Goal: Task Accomplishment & Management: Use online tool/utility

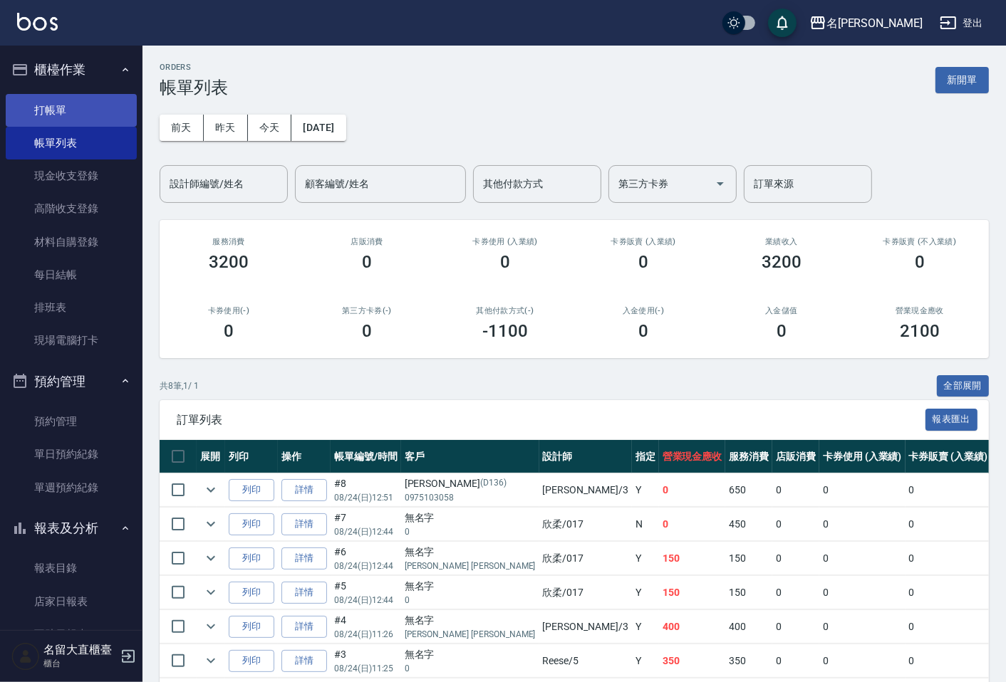
click at [71, 112] on link "打帳單" at bounding box center [71, 110] width 131 height 33
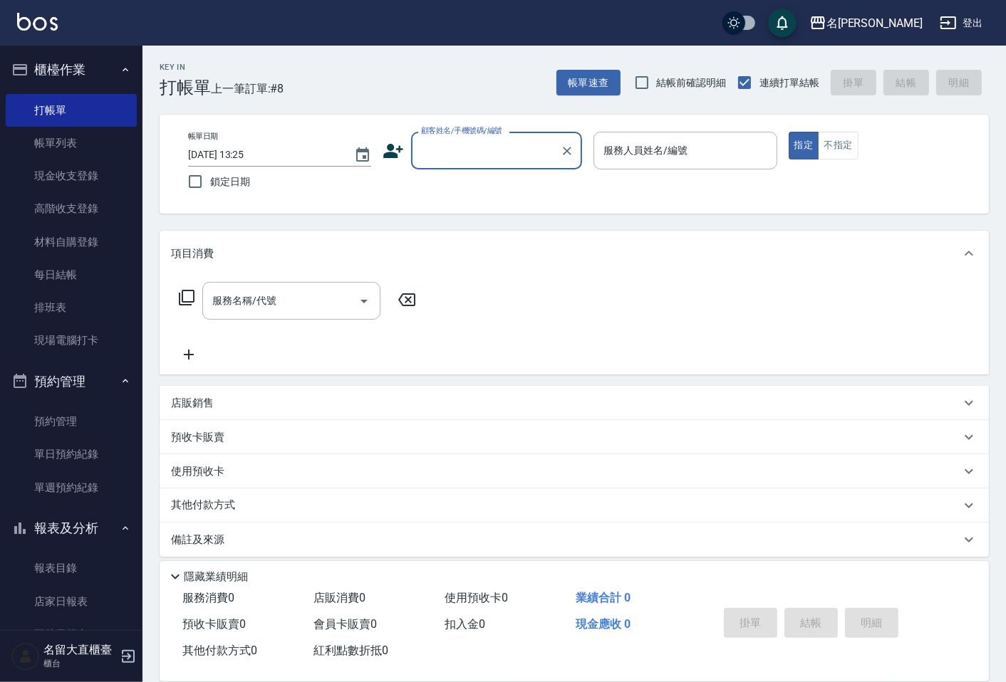
click at [432, 150] on input "顧客姓名/手機號碼/編號" at bounding box center [485, 150] width 137 height 25
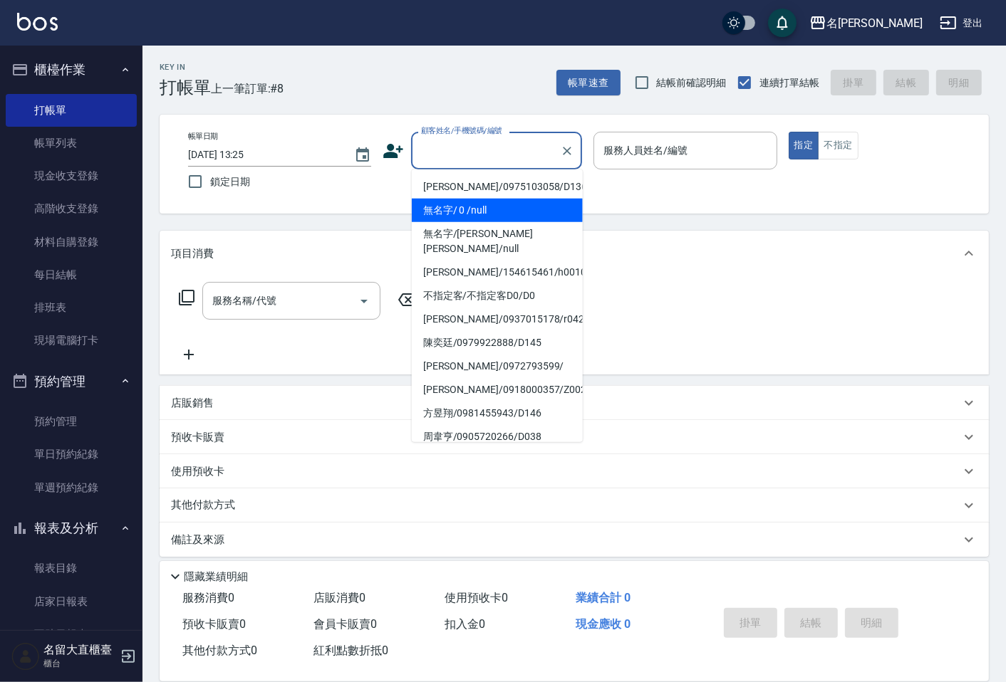
click at [444, 203] on li "無名字/ 0 /null" at bounding box center [497, 210] width 171 height 23
type input "無名字/ 0 /null"
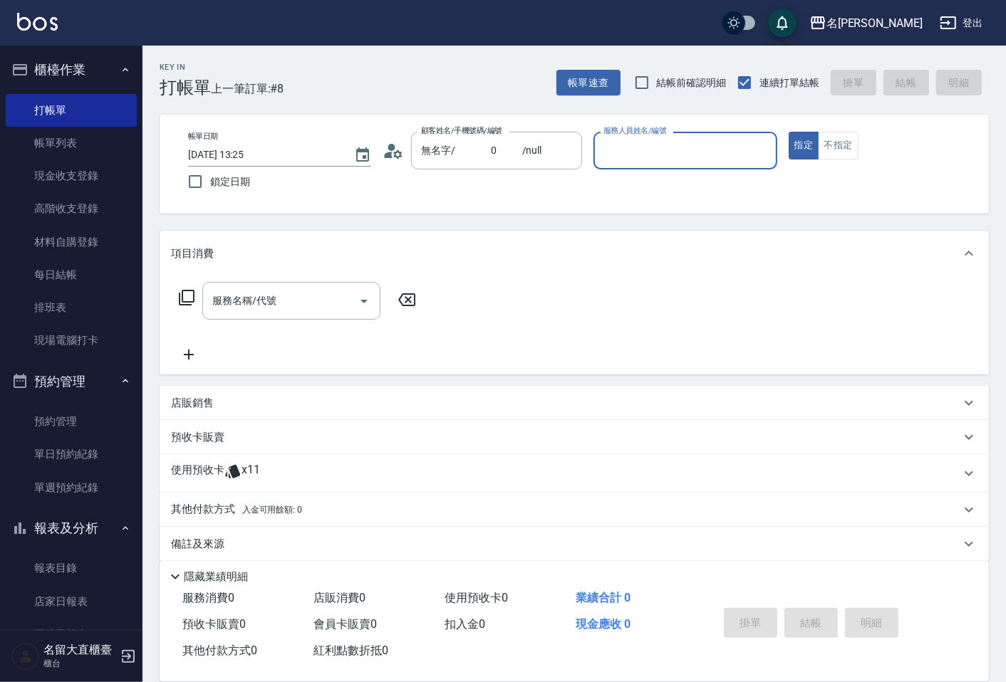
click at [632, 161] on input "服務人員姓名/編號" at bounding box center [685, 150] width 170 height 25
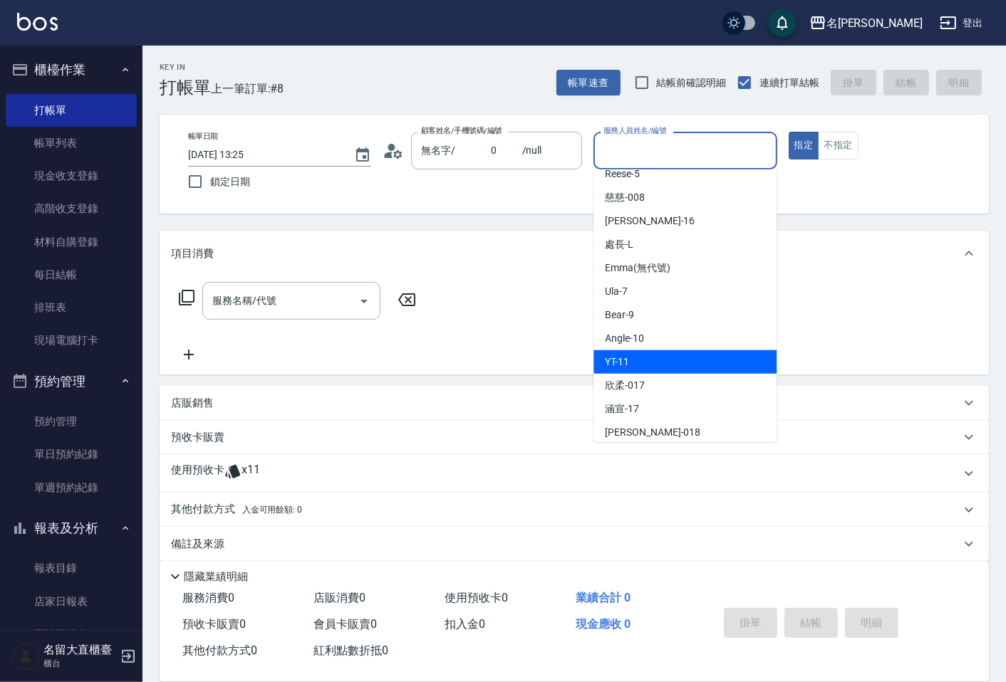
scroll to position [158, 0]
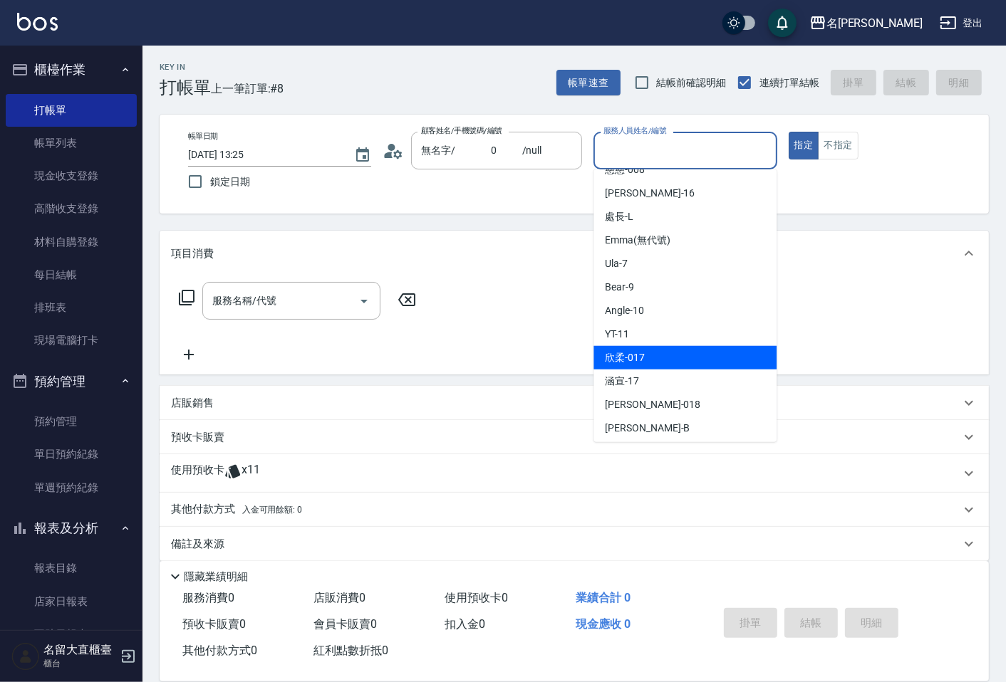
click at [639, 363] on span "欣柔 -017" at bounding box center [625, 357] width 40 height 15
type input "欣柔-017"
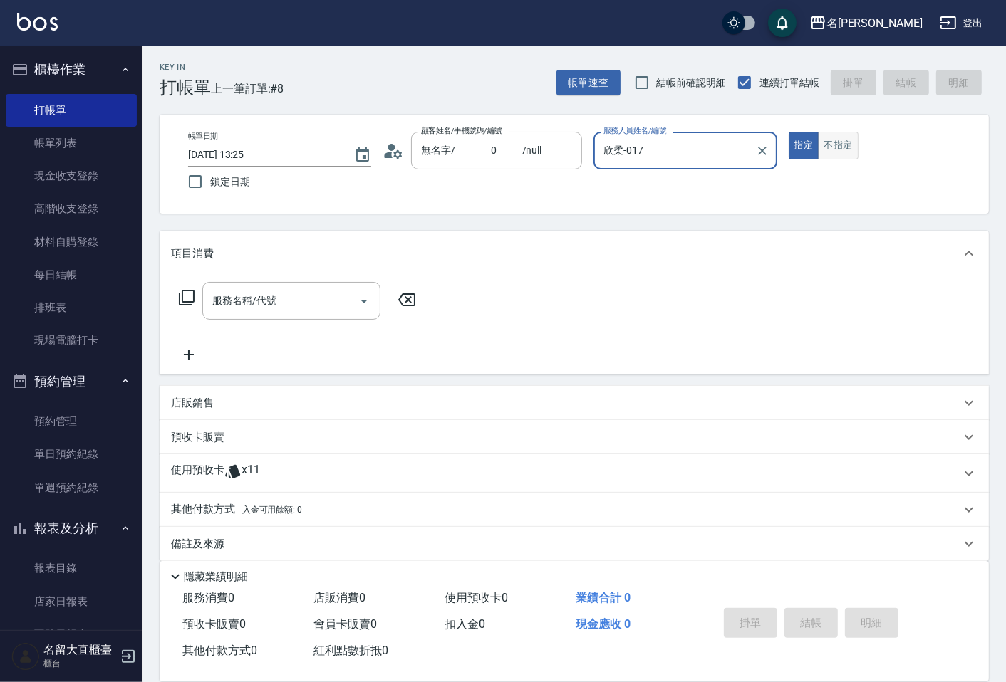
click at [836, 140] on button "不指定" at bounding box center [838, 146] width 40 height 28
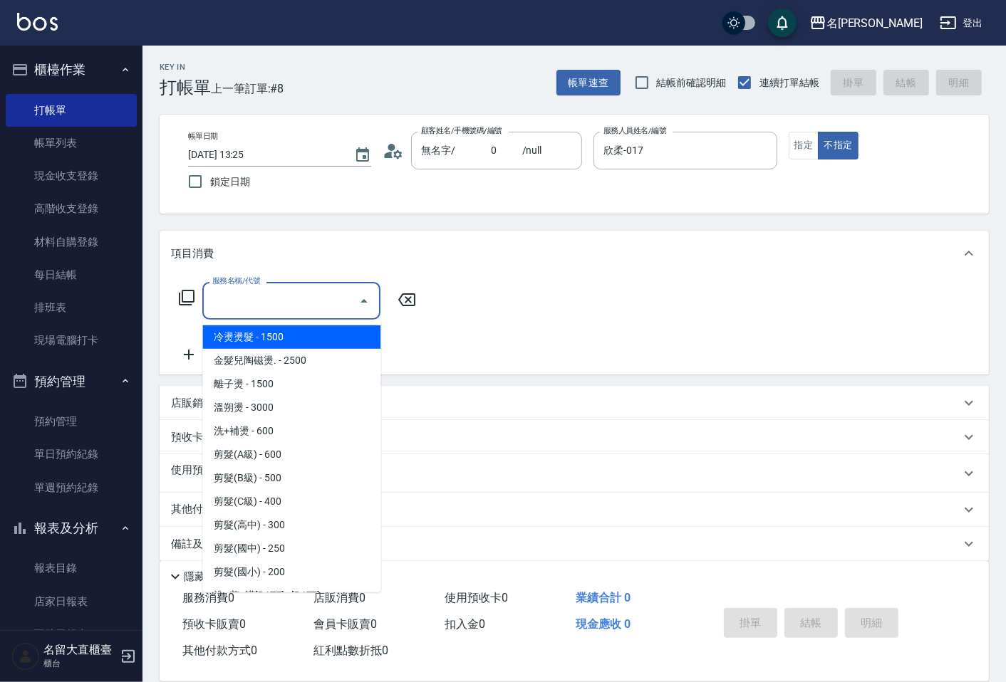
click at [271, 309] on input "服務名稱/代號" at bounding box center [281, 300] width 144 height 25
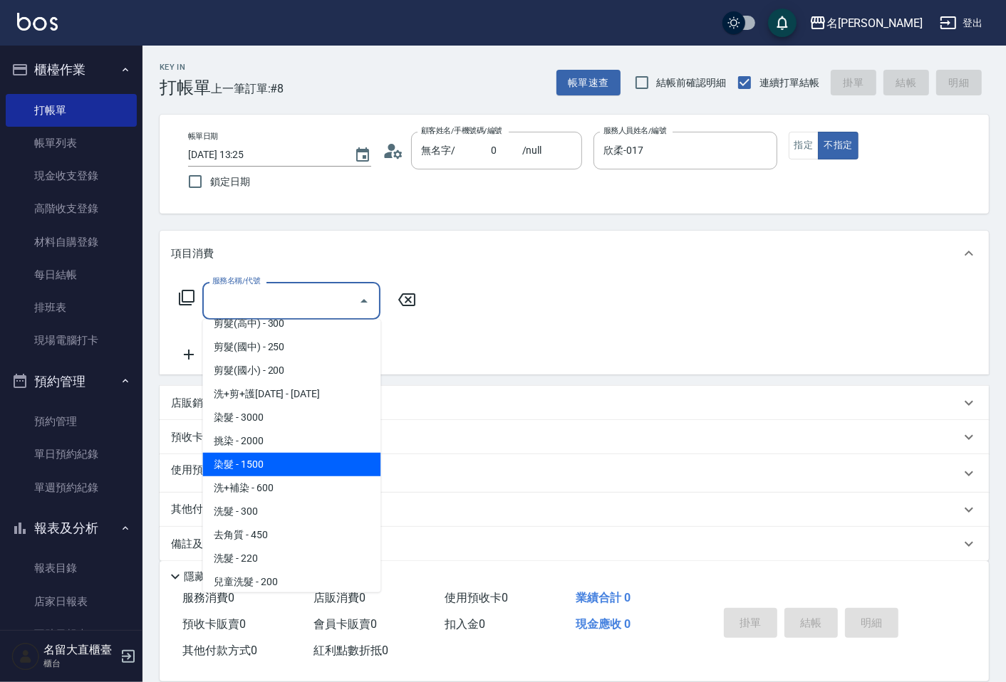
scroll to position [316, 0]
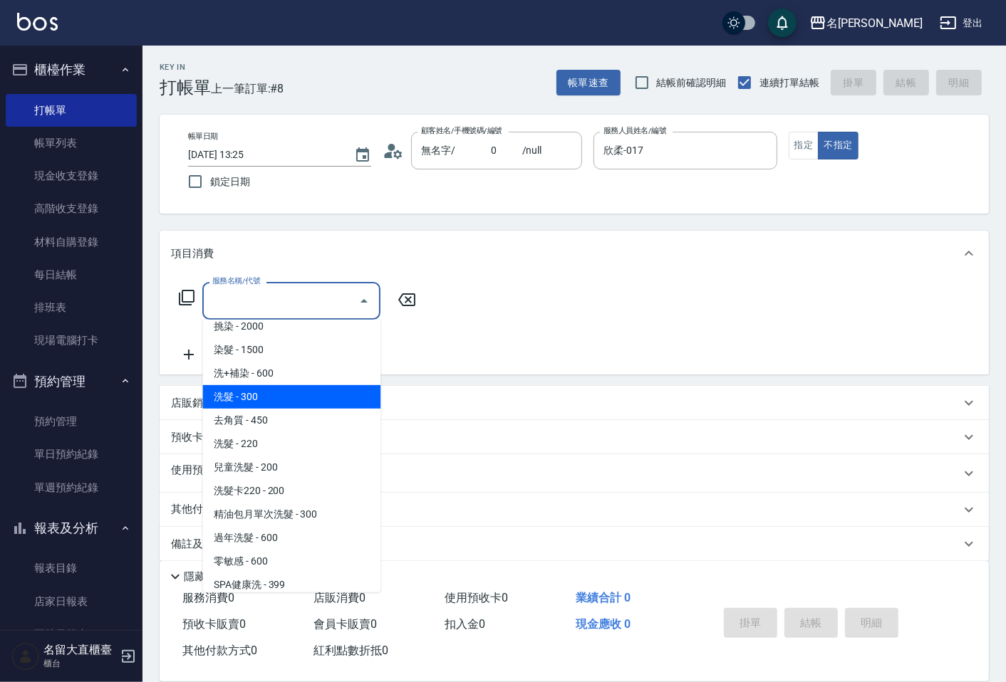
click at [279, 404] on span "洗髮 - 300" at bounding box center [291, 396] width 178 height 23
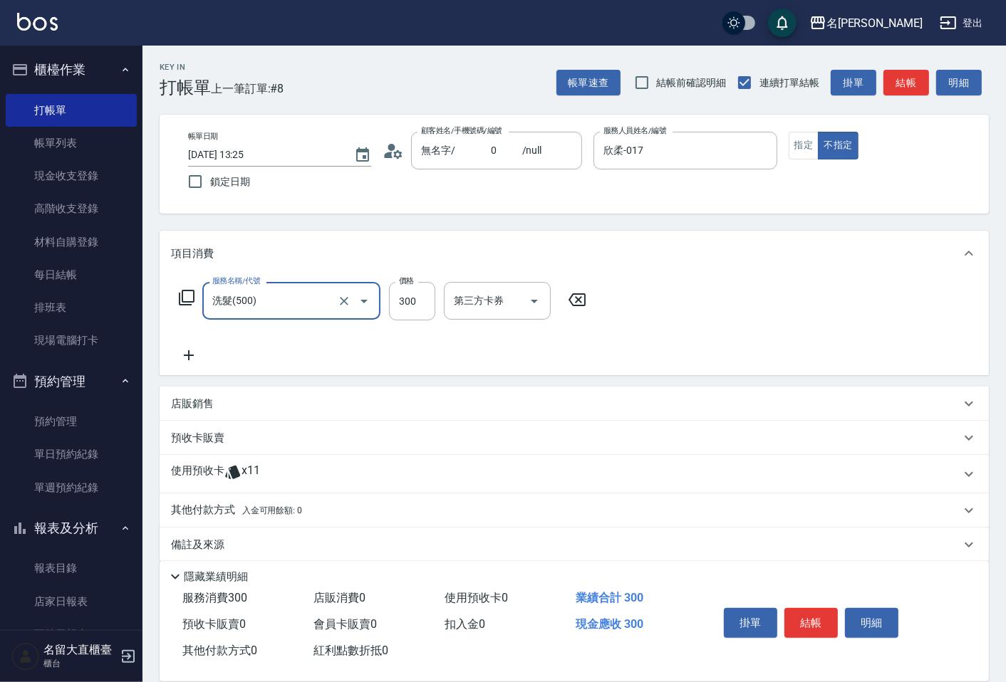
type input "洗髮(500)"
click at [182, 350] on icon at bounding box center [189, 355] width 36 height 17
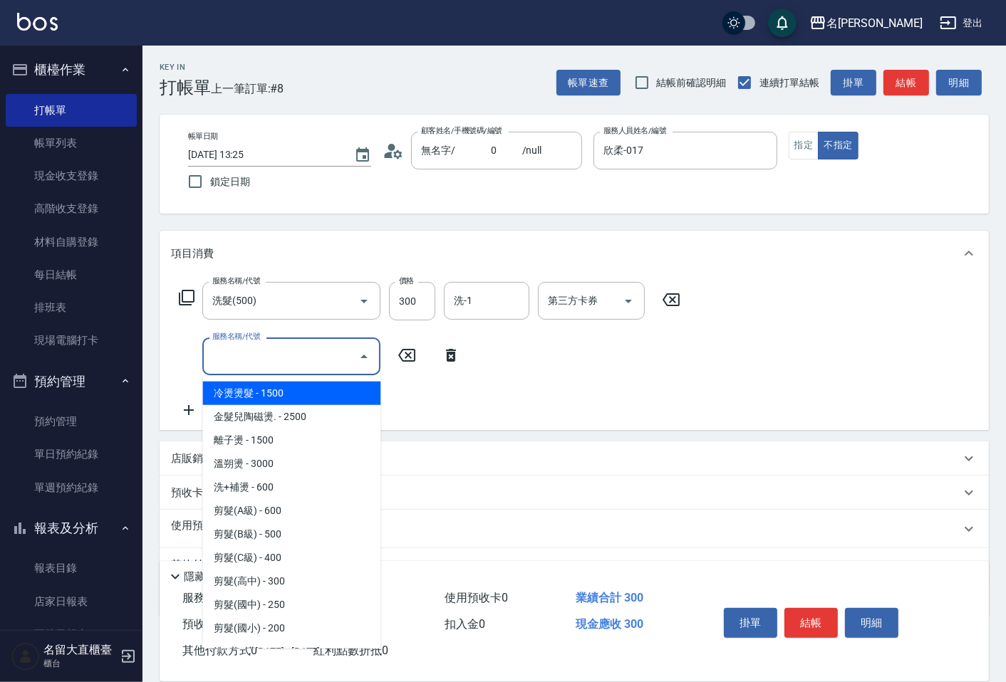
click at [231, 361] on input "服務名稱/代號" at bounding box center [281, 356] width 144 height 25
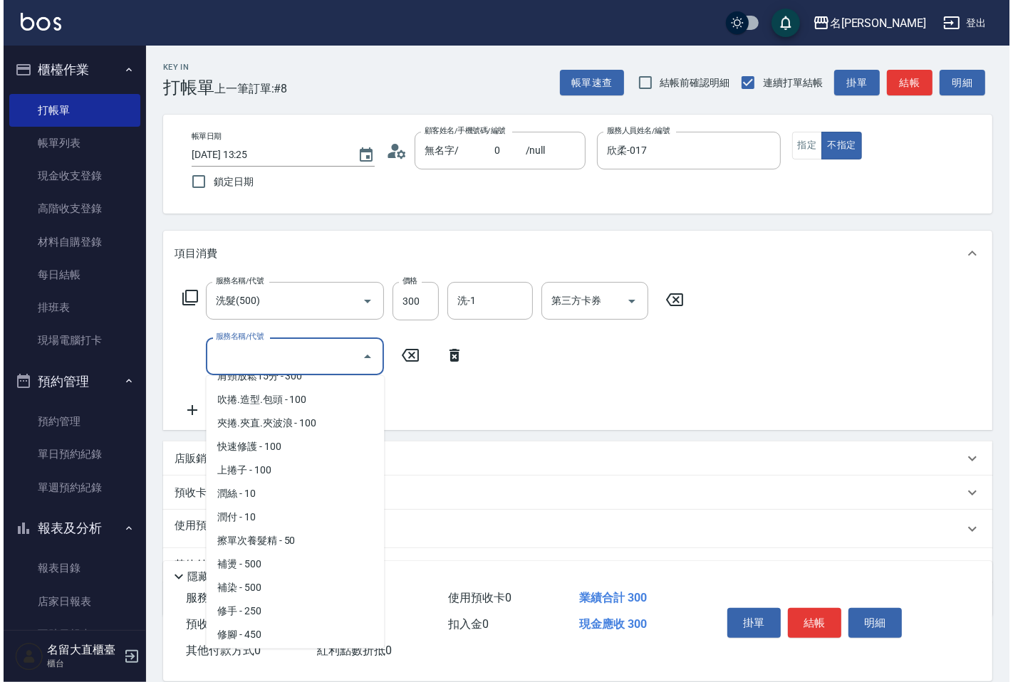
scroll to position [1265, 0]
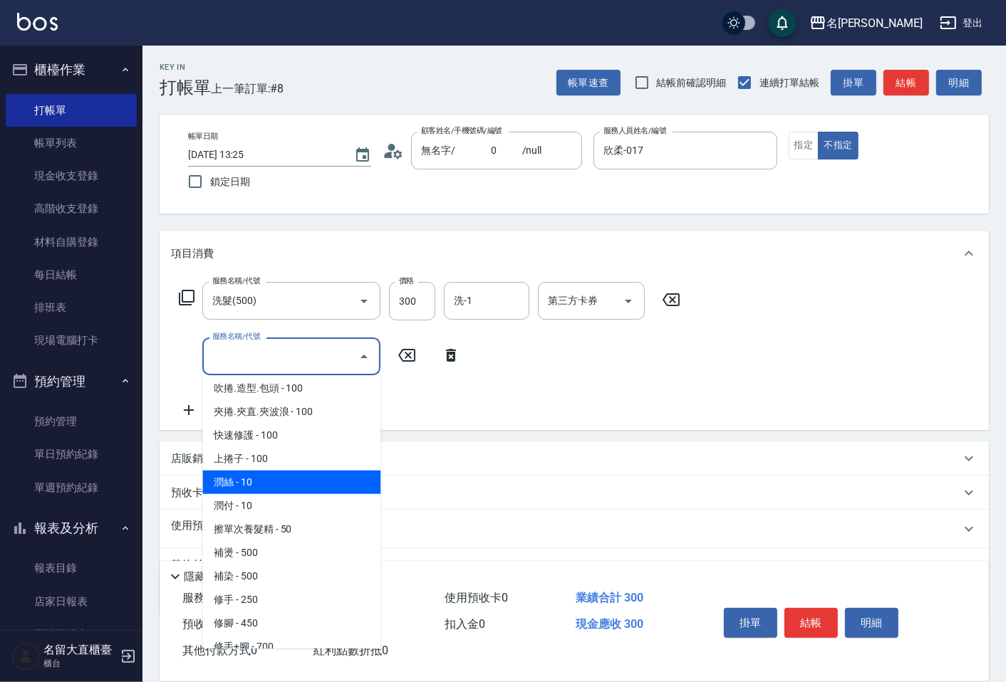
click at [256, 475] on span "潤絲 - 10" at bounding box center [291, 482] width 178 height 23
type input "[PERSON_NAME](802)"
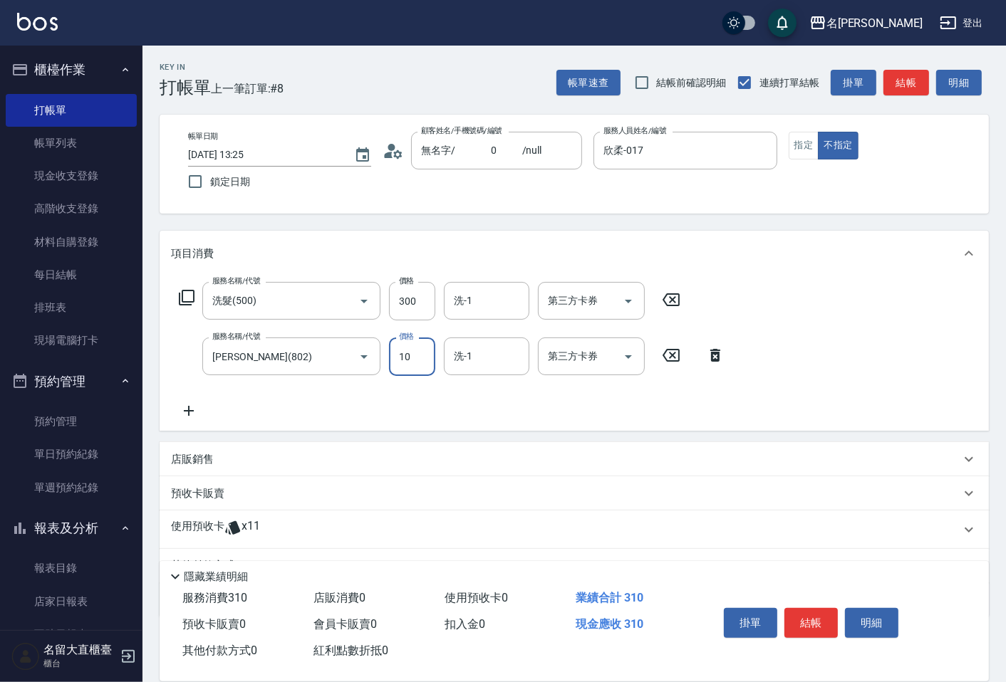
click at [412, 365] on input "10" at bounding box center [412, 357] width 46 height 38
type input "20"
click at [808, 614] on button "結帳" at bounding box center [810, 623] width 53 height 30
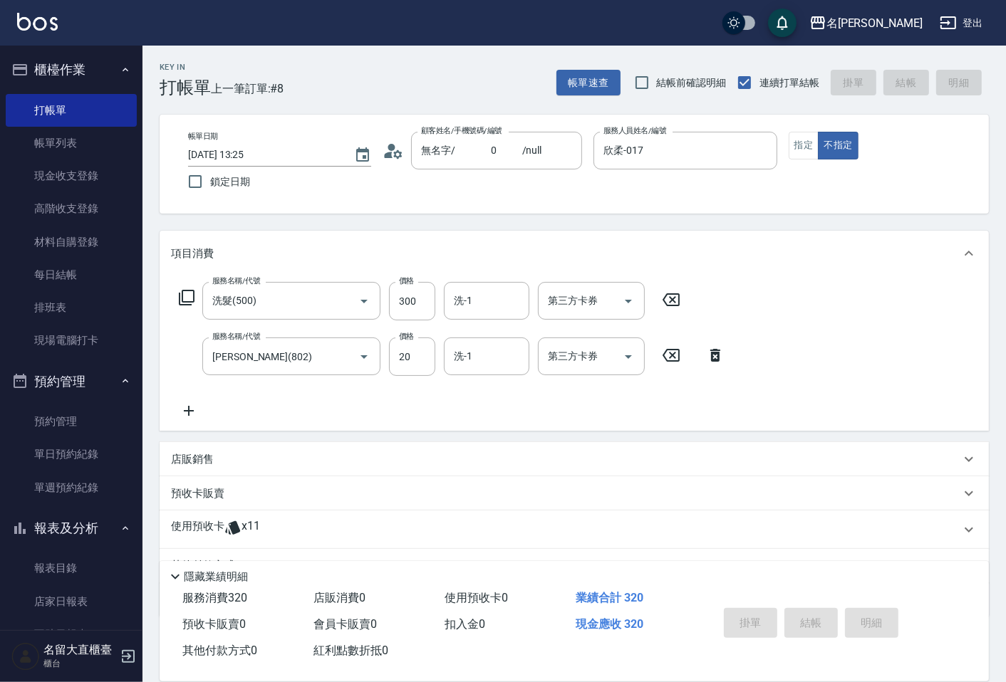
type input "[DATE] 13:26"
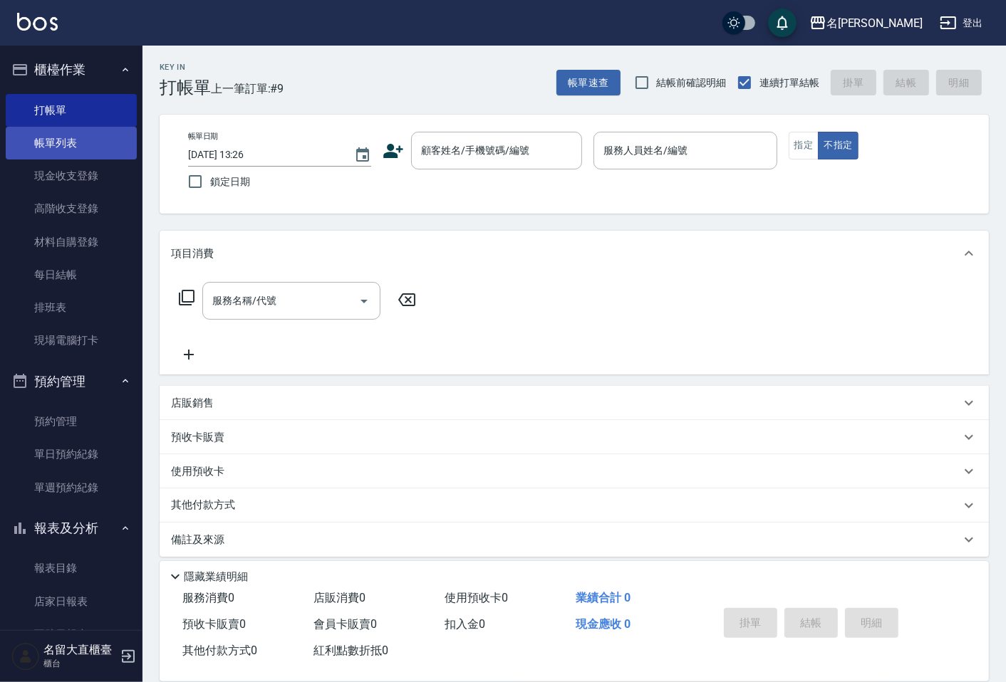
drag, startPoint x: 449, startPoint y: 600, endPoint x: 93, endPoint y: 143, distance: 579.9
click at [93, 143] on link "帳單列表" at bounding box center [71, 143] width 131 height 33
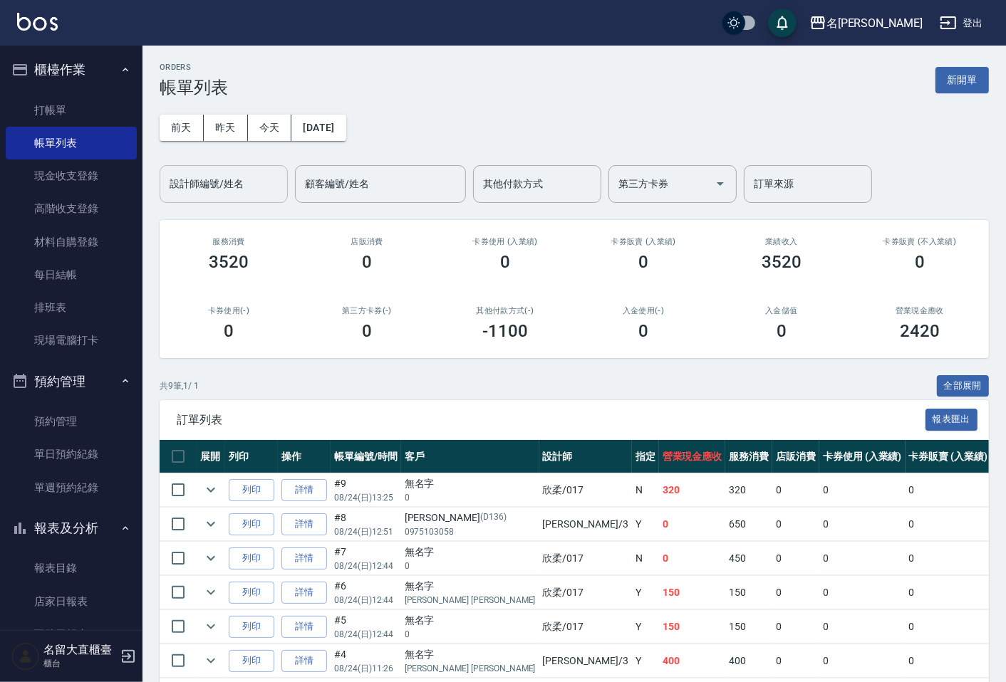
click at [249, 187] on input "設計師編號/姓名" at bounding box center [223, 184] width 115 height 25
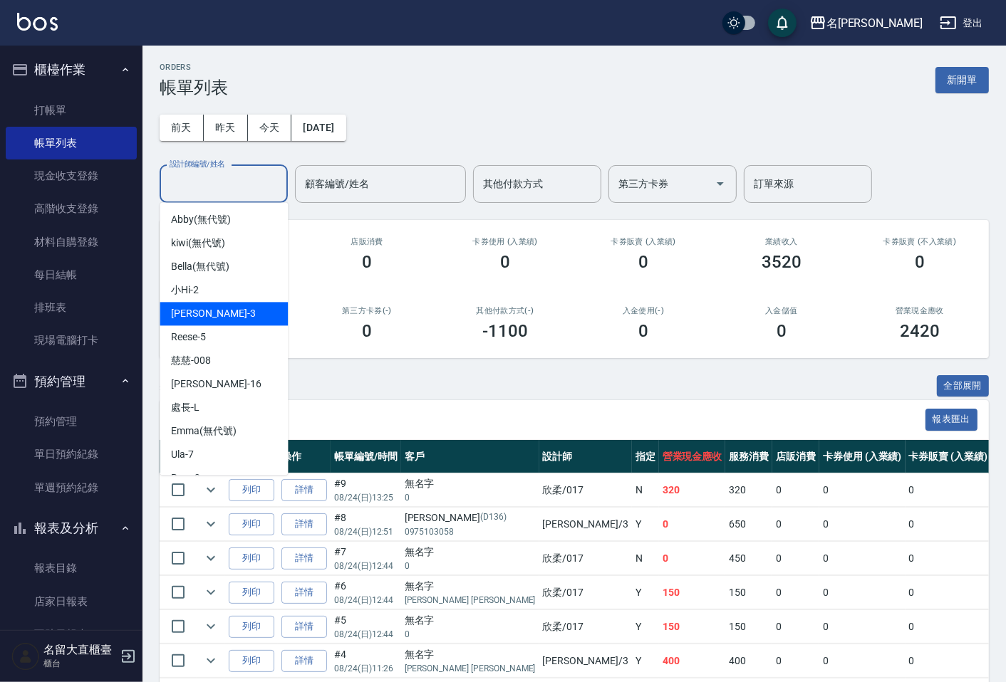
click at [228, 304] on div "[PERSON_NAME]3" at bounding box center [224, 313] width 128 height 23
type input "[PERSON_NAME]3"
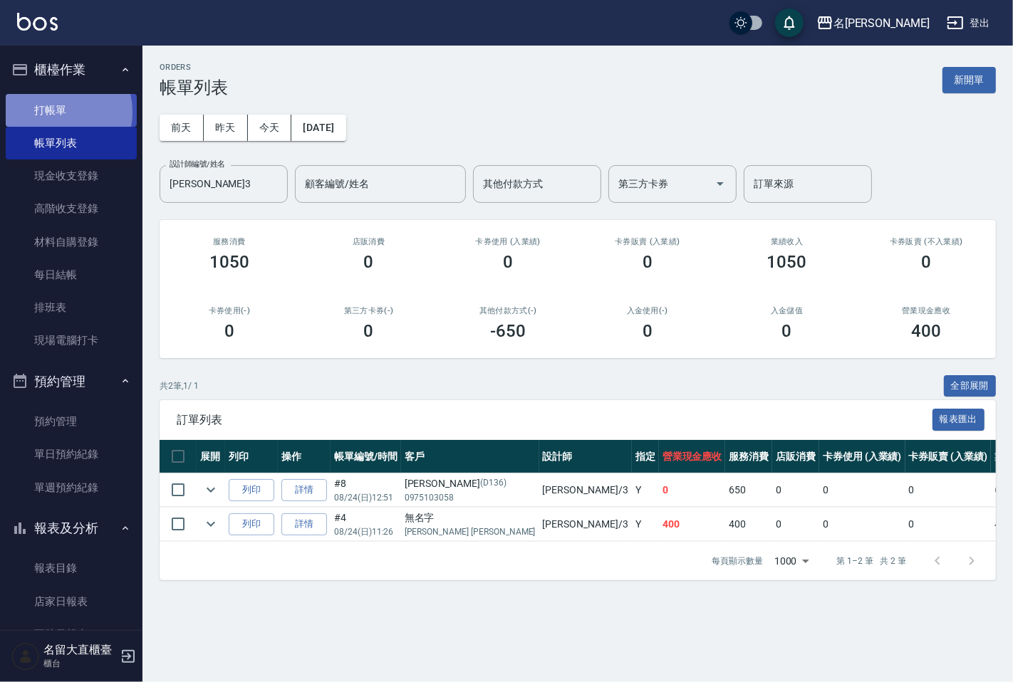
click at [54, 111] on link "打帳單" at bounding box center [71, 110] width 131 height 33
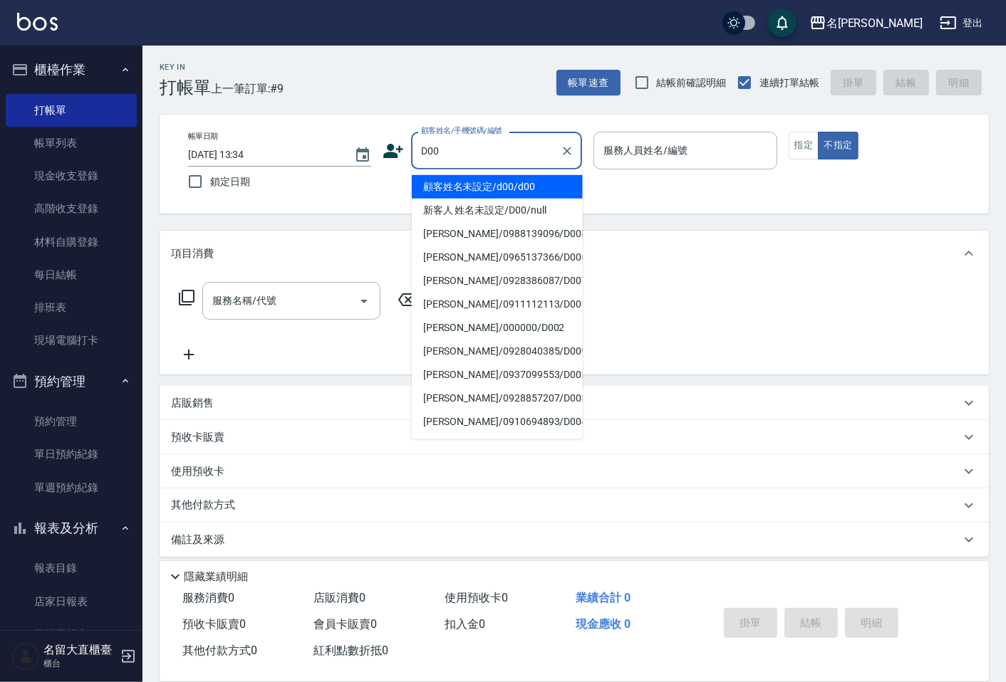
type input "顧客姓名未設定/d00/d00"
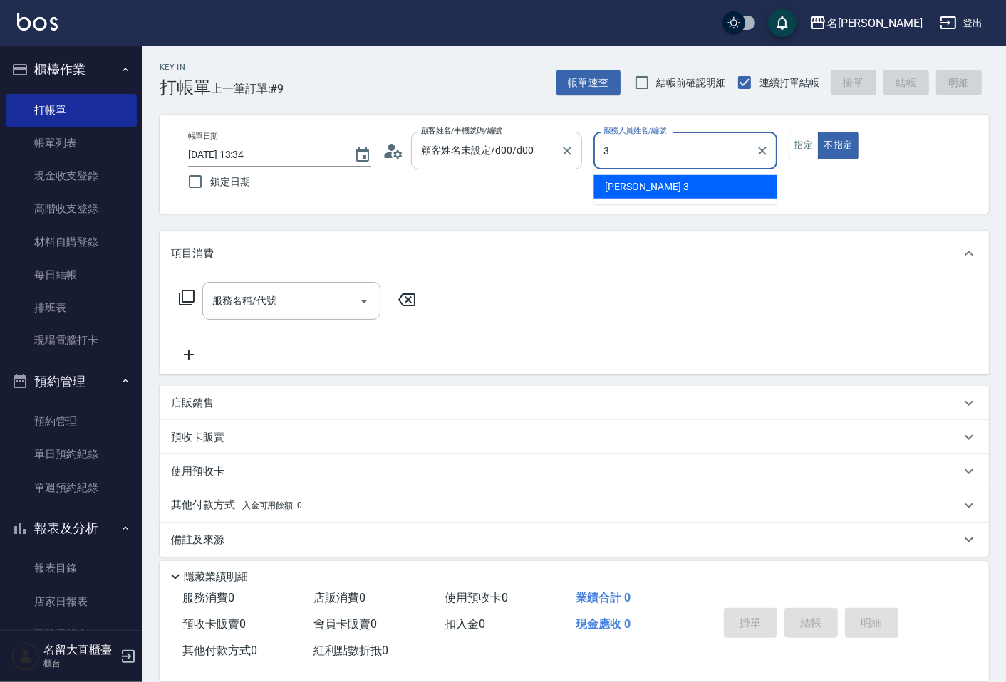
type input "[PERSON_NAME]3"
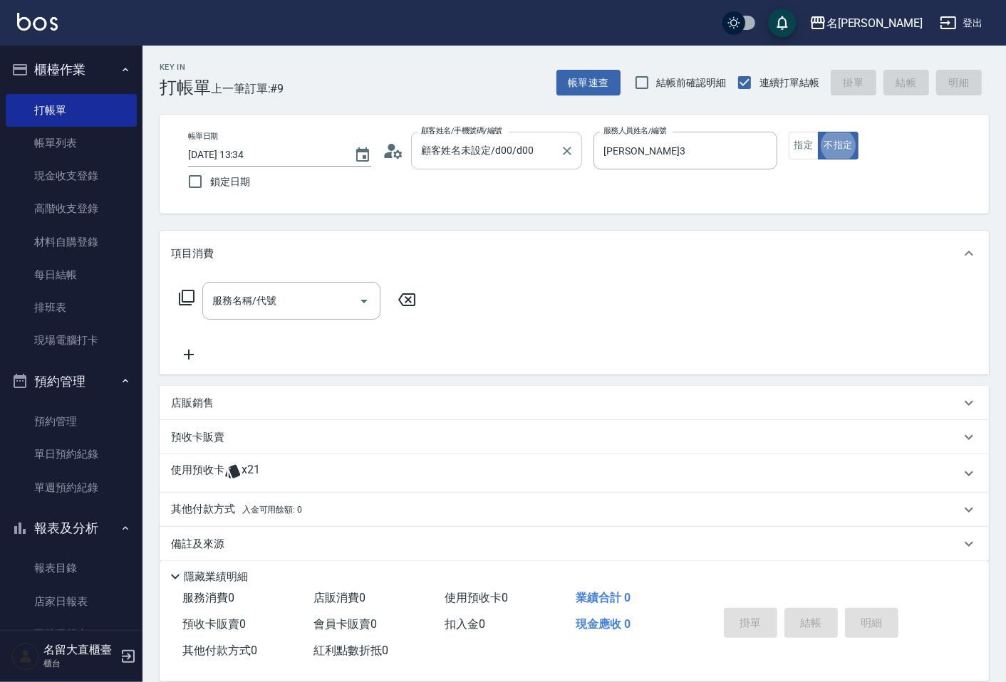
type button "false"
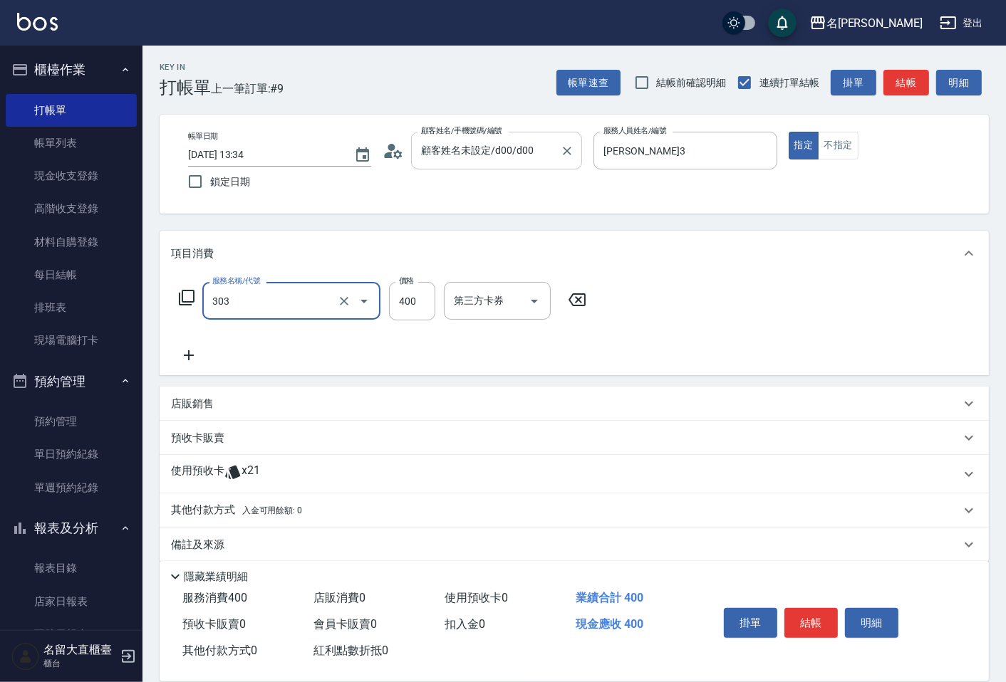
type input "剪髮(C級)(303)"
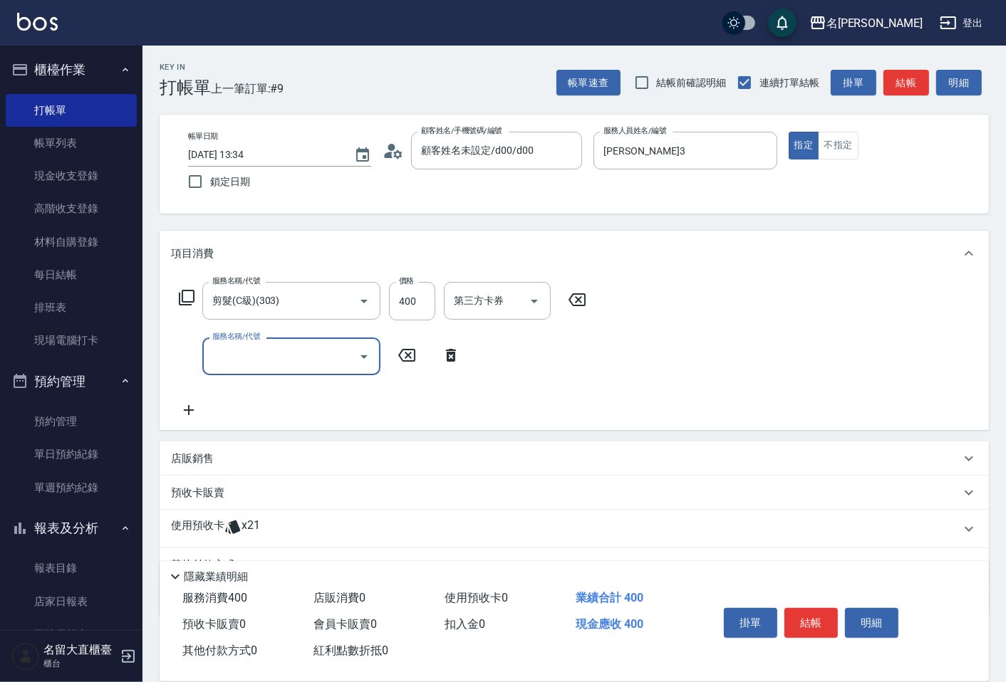
click at [902, 78] on button "結帳" at bounding box center [906, 83] width 46 height 26
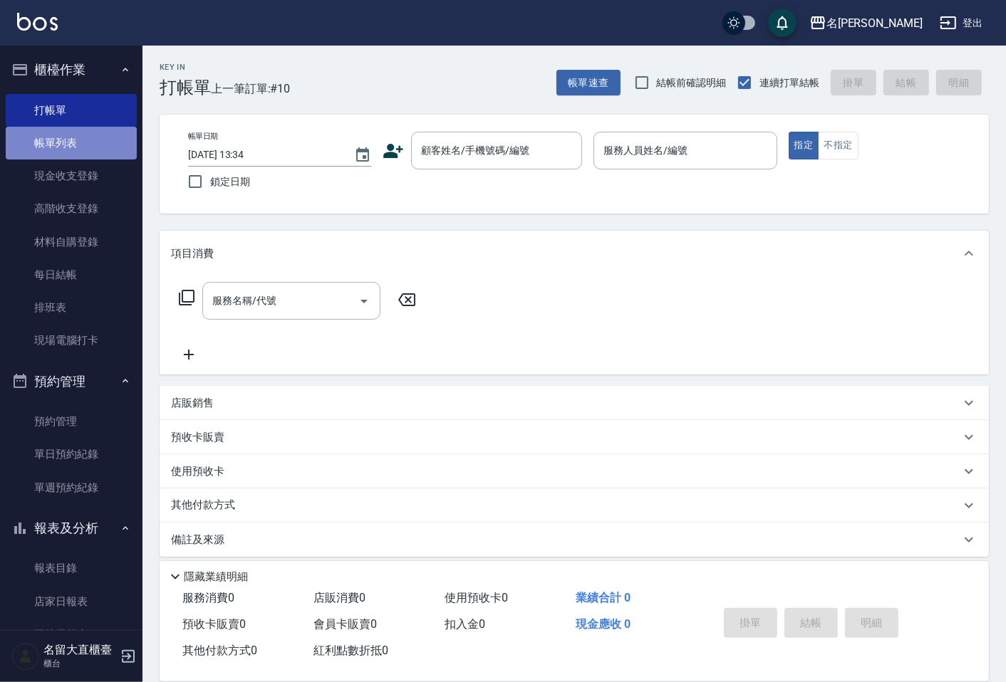
click at [82, 154] on link "帳單列表" at bounding box center [71, 143] width 131 height 33
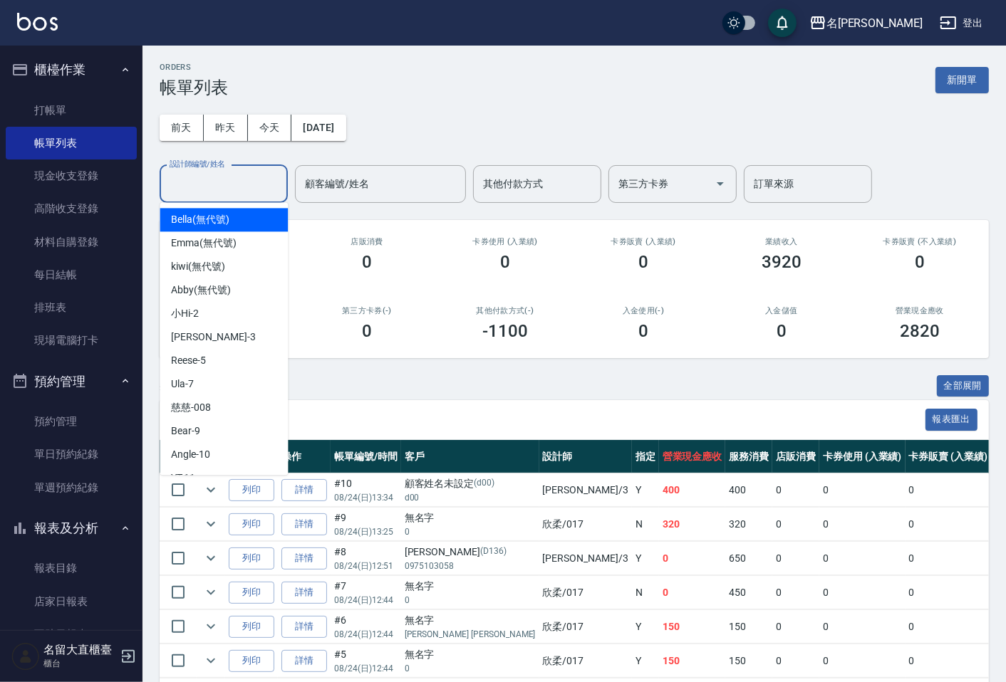
click at [204, 189] on input "設計師編號/姓名" at bounding box center [223, 184] width 115 height 25
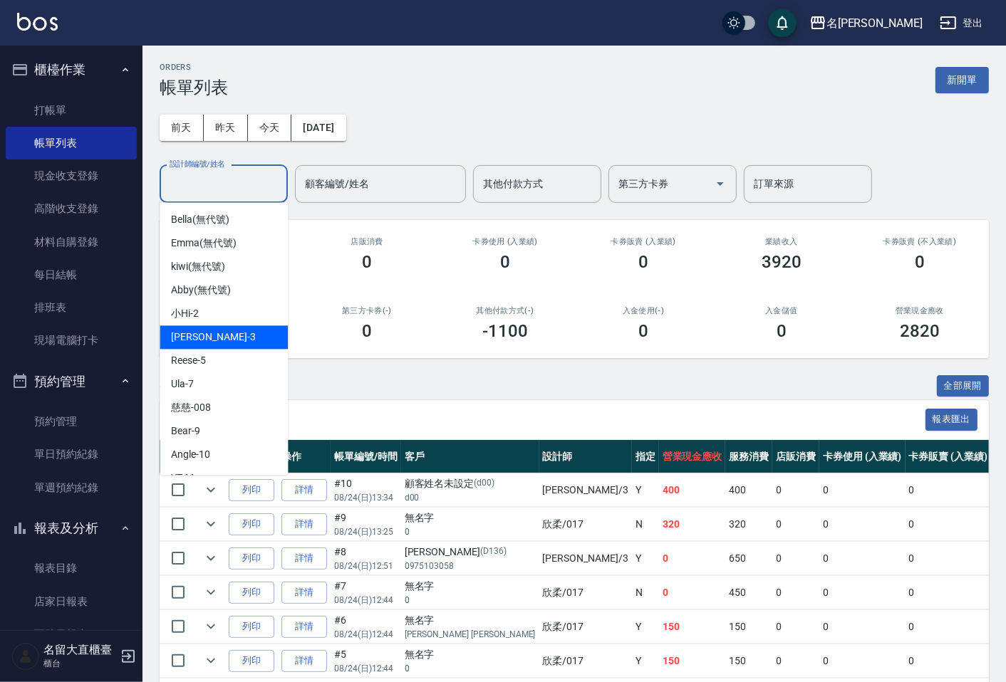
click at [185, 333] on span "[PERSON_NAME]3" at bounding box center [213, 337] width 84 height 15
type input "[PERSON_NAME]3"
